Goal: Task Accomplishment & Management: Manage account settings

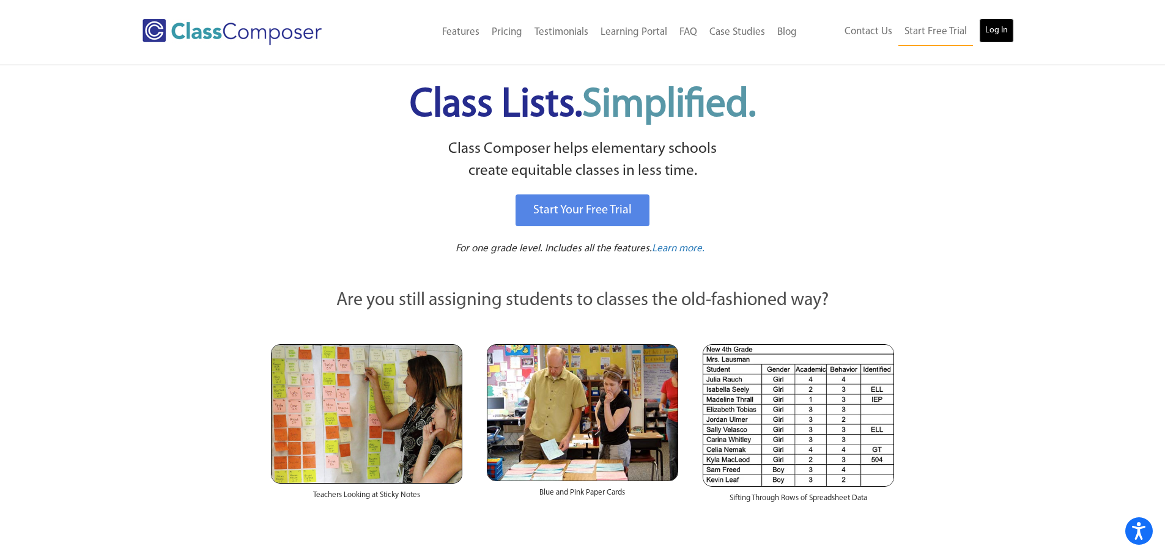
click at [1005, 40] on link "Log In" at bounding box center [996, 30] width 35 height 24
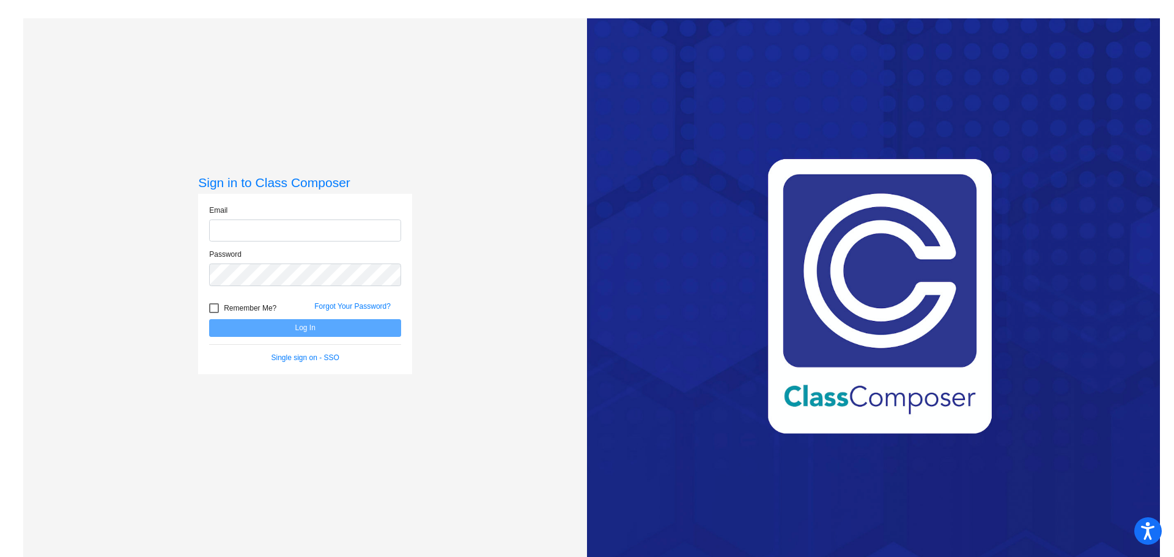
type input "[EMAIL_ADDRESS][DOMAIN_NAME]"
click at [309, 325] on button "Log In" at bounding box center [305, 328] width 192 height 18
